Goal: Task Accomplishment & Management: Manage account settings

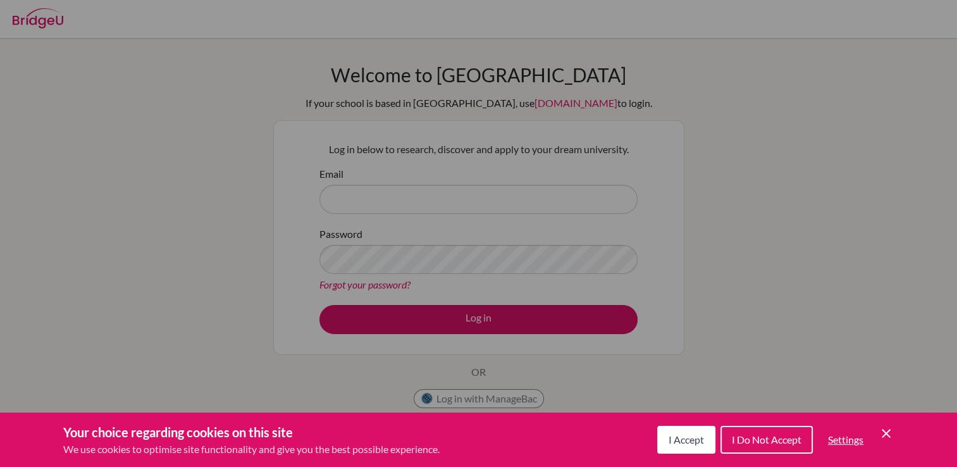
click at [696, 449] on button "I Accept" at bounding box center [686, 440] width 58 height 28
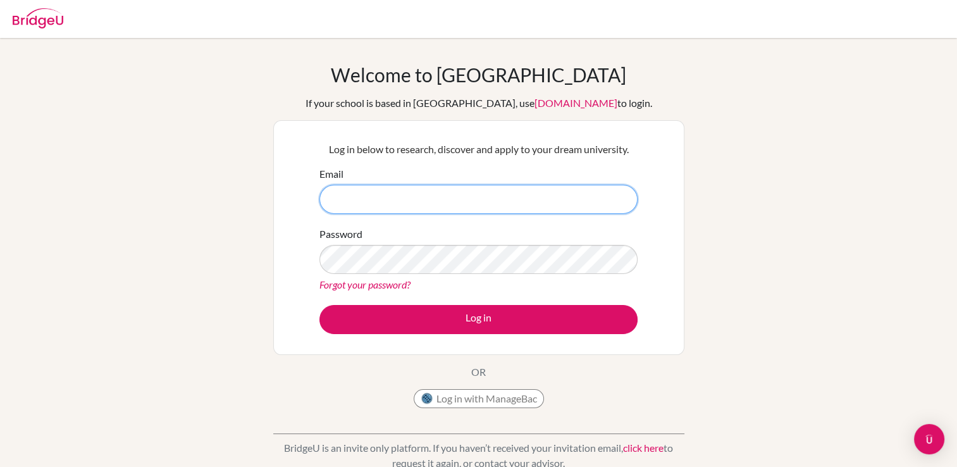
click at [397, 204] on input "Email" at bounding box center [479, 199] width 318 height 29
type input "[PERSON_NAME][EMAIL_ADDRESS][DOMAIN_NAME]"
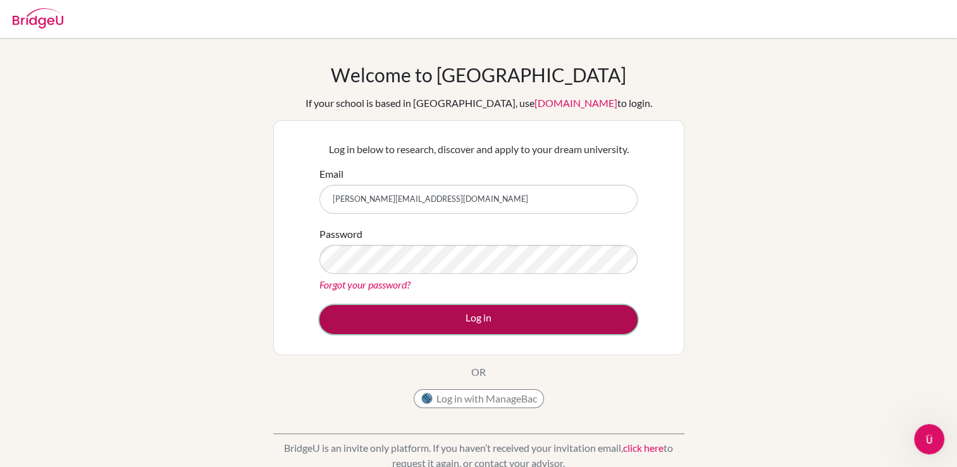
click at [390, 316] on button "Log in" at bounding box center [479, 319] width 318 height 29
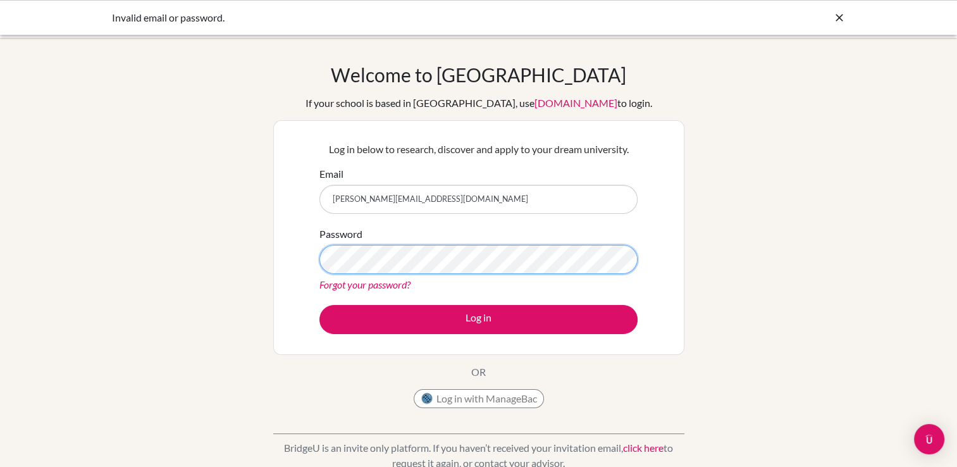
click at [320, 305] on button "Log in" at bounding box center [479, 319] width 318 height 29
click at [843, 16] on div "Invalid email or password." at bounding box center [478, 17] width 957 height 35
click at [843, 16] on icon at bounding box center [839, 17] width 13 height 13
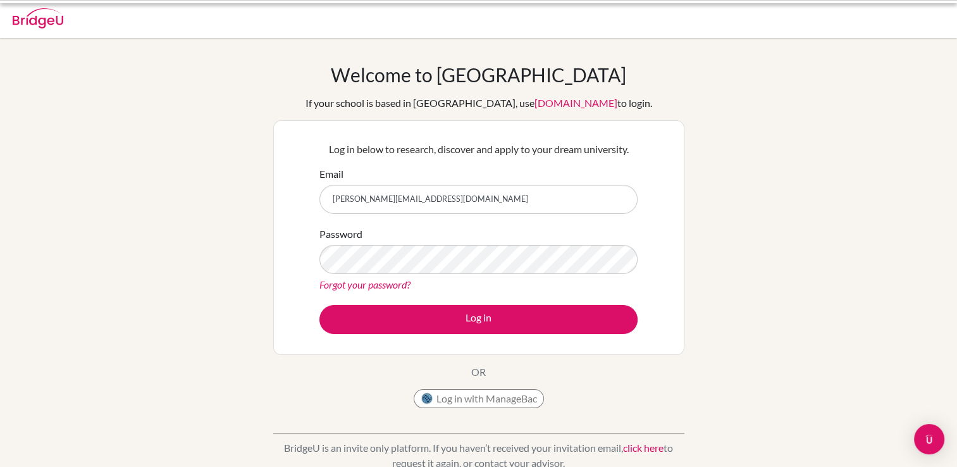
click at [833, 16] on div at bounding box center [478, 19] width 945 height 38
